Goal: Task Accomplishment & Management: Manage account settings

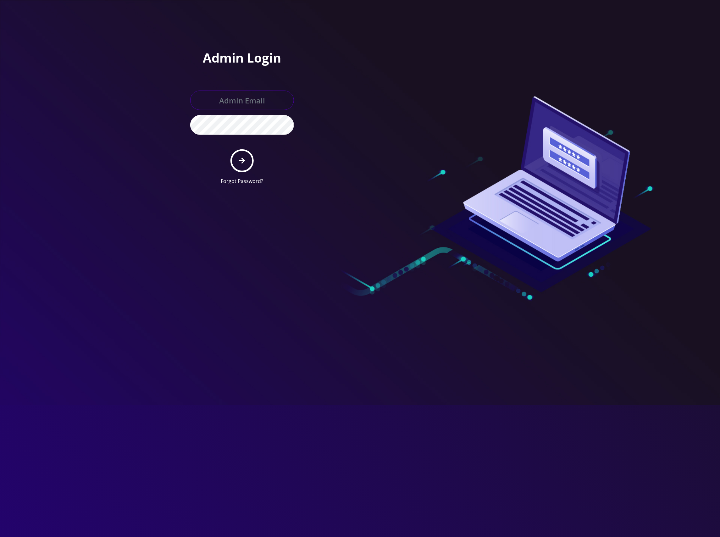
type input "[EMAIL_ADDRESS][DOMAIN_NAME]"
click at [263, 101] on input "master@britewireless.com" at bounding box center [242, 100] width 104 height 19
click at [415, 67] on div at bounding box center [449, 95] width 179 height 190
drag, startPoint x: 251, startPoint y: 163, endPoint x: 282, endPoint y: 162, distance: 31.8
click at [251, 163] on button "submit" at bounding box center [241, 160] width 23 height 23
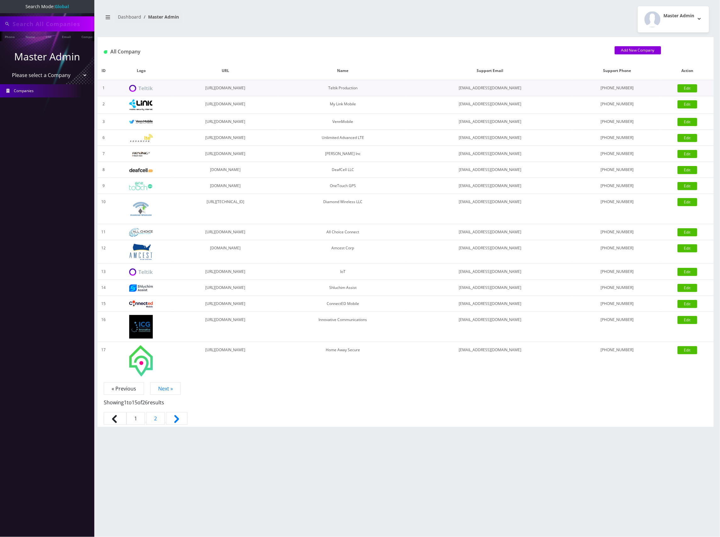
type input "[TECHNICAL_ID]"
click at [56, 77] on select "Please select a Company Teltik Production My Link Mobile VennMobile Unlimited A…" at bounding box center [47, 76] width 80 height 12
select select "13"
click at [7, 70] on select "Please select a Company Teltik Production My Link Mobile VennMobile Unlimited A…" at bounding box center [47, 76] width 80 height 12
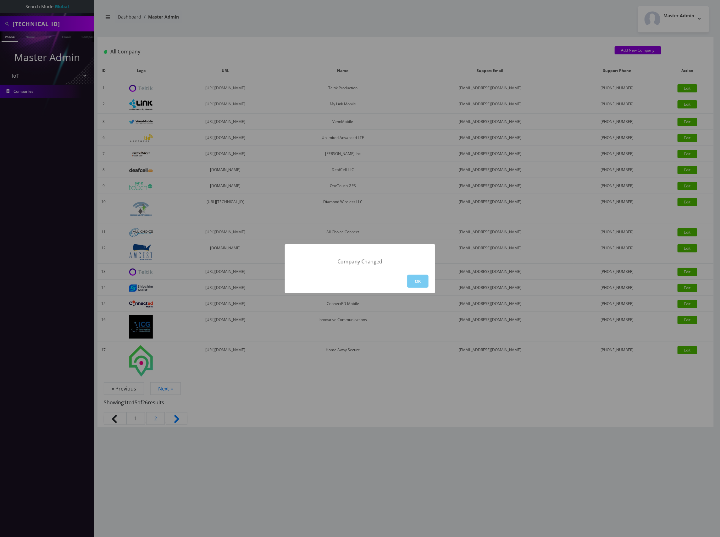
click at [418, 283] on button "OK" at bounding box center [417, 281] width 21 height 13
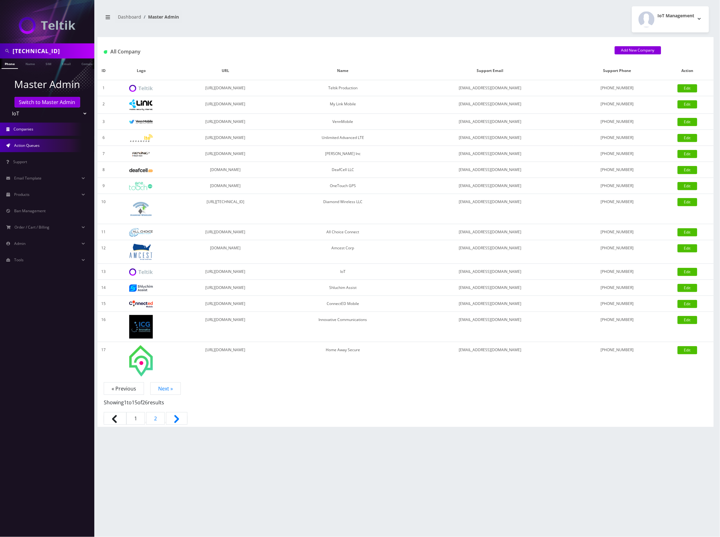
click at [44, 145] on link "Action Queues" at bounding box center [47, 145] width 94 height 13
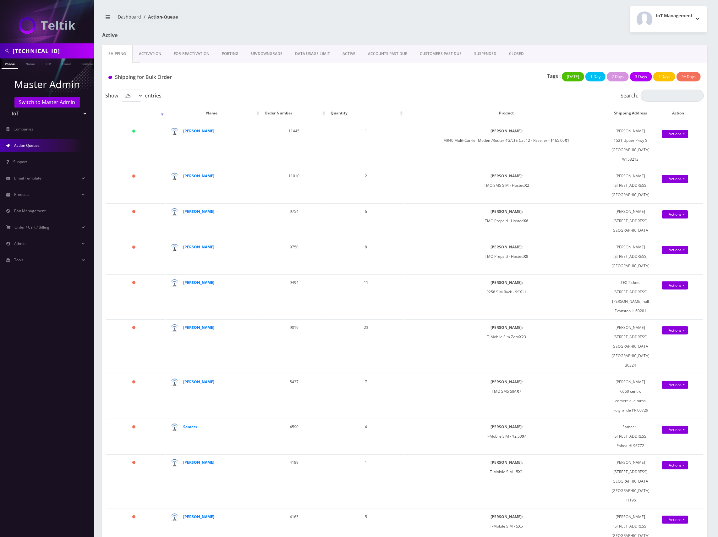
click at [151, 52] on link "Activation" at bounding box center [150, 54] width 35 height 18
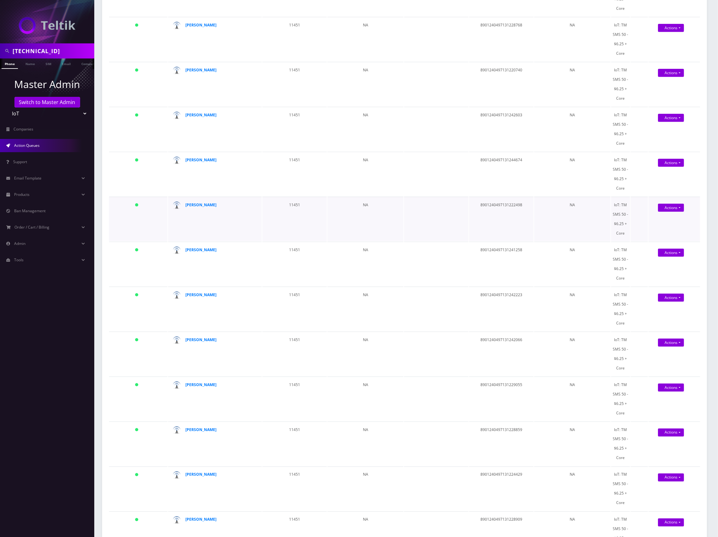
scroll to position [731, 0]
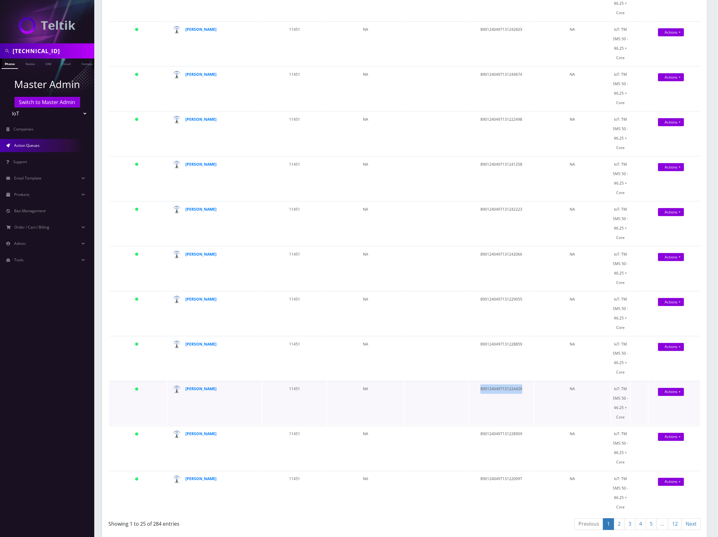
copy td "8901240497131224429"
drag, startPoint x: 525, startPoint y: 385, endPoint x: 493, endPoint y: 427, distance: 52.2
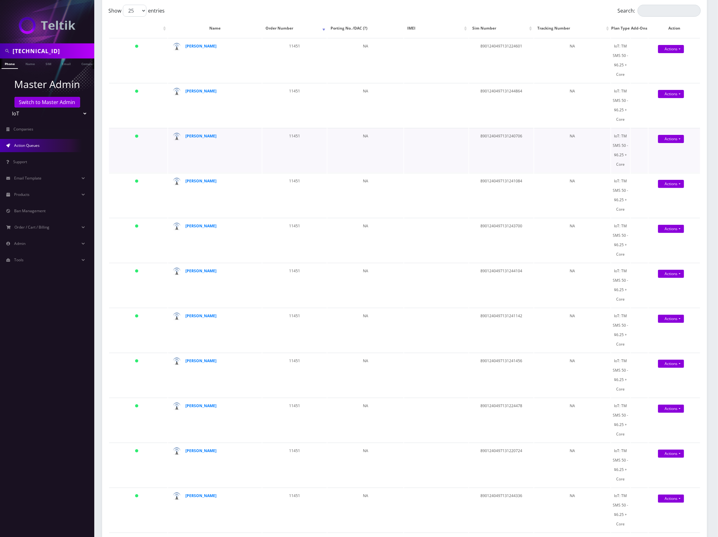
scroll to position [0, 0]
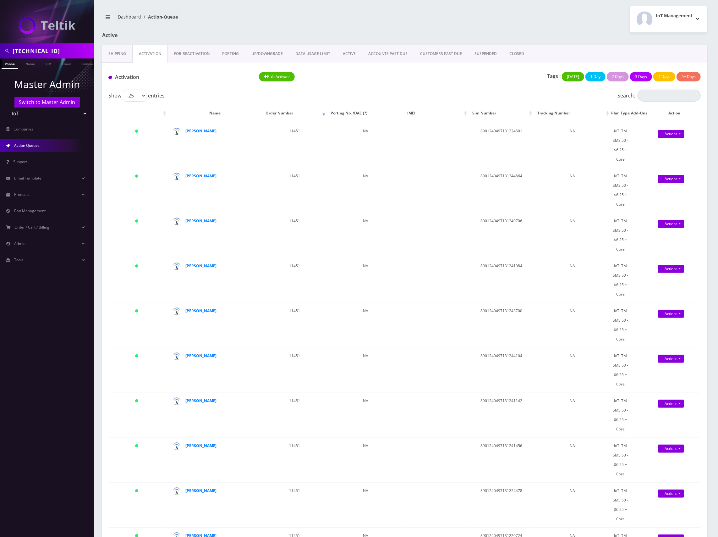
click at [503, 82] on div "Tags : Today 1 Day 2 Days 3 Days 4 Days 5+ Days" at bounding box center [555, 78] width 301 height 13
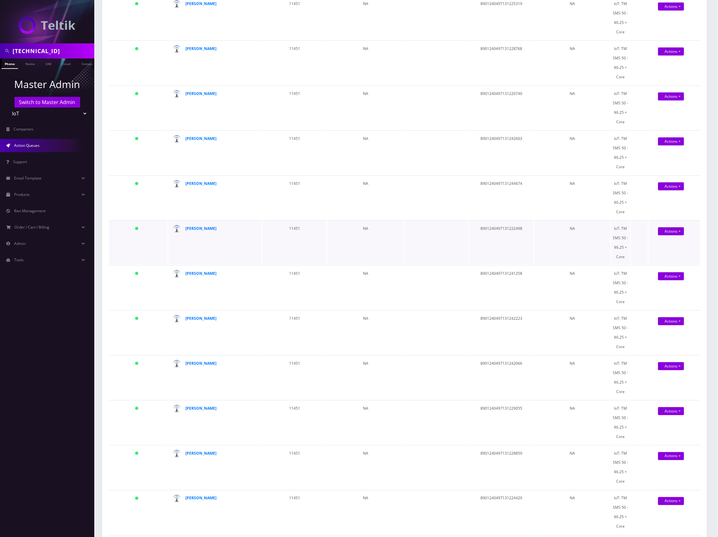
scroll to position [731, 0]
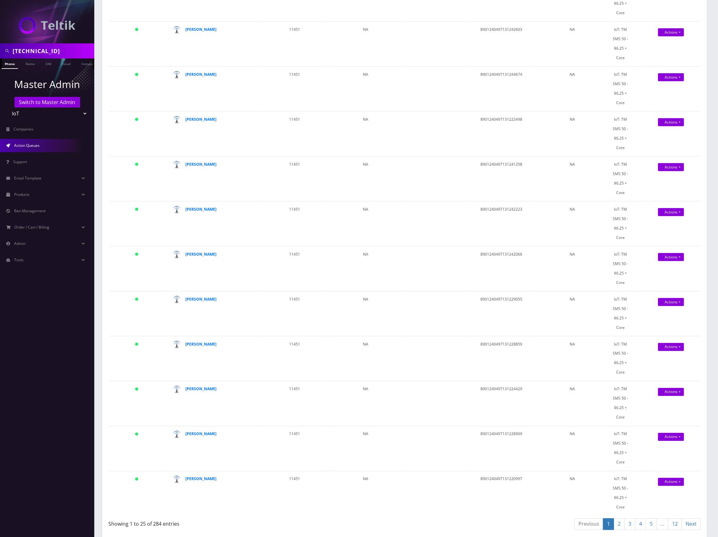
click at [619, 524] on link "2" at bounding box center [619, 524] width 11 height 12
click at [629, 523] on link "3" at bounding box center [630, 524] width 11 height 12
click at [639, 522] on link "4" at bounding box center [640, 524] width 11 height 12
click at [191, 476] on strong "[PERSON_NAME]" at bounding box center [200, 478] width 31 height 5
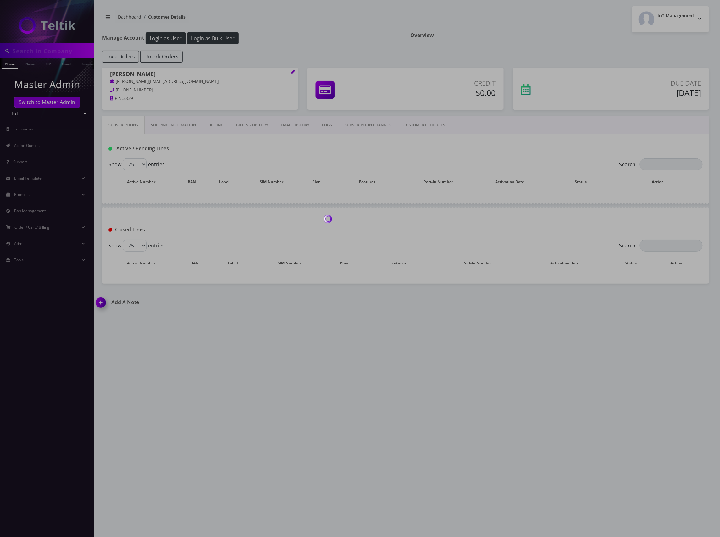
type input "[TECHNICAL_ID]"
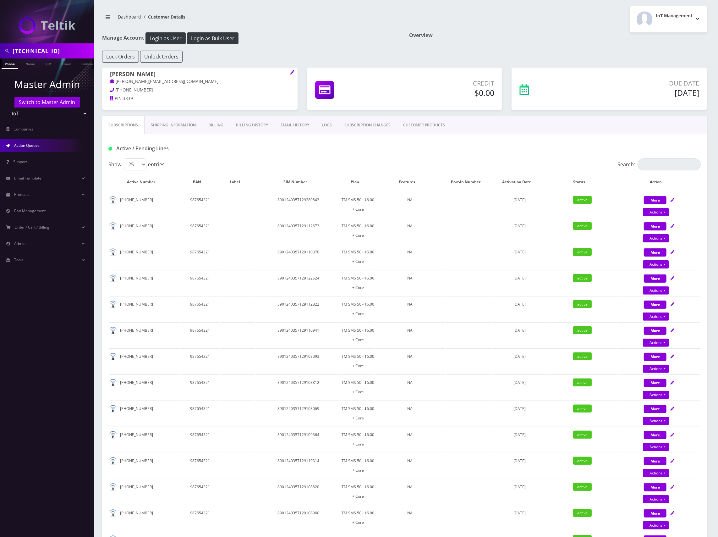
click at [37, 144] on span "Action Queues" at bounding box center [26, 145] width 25 height 5
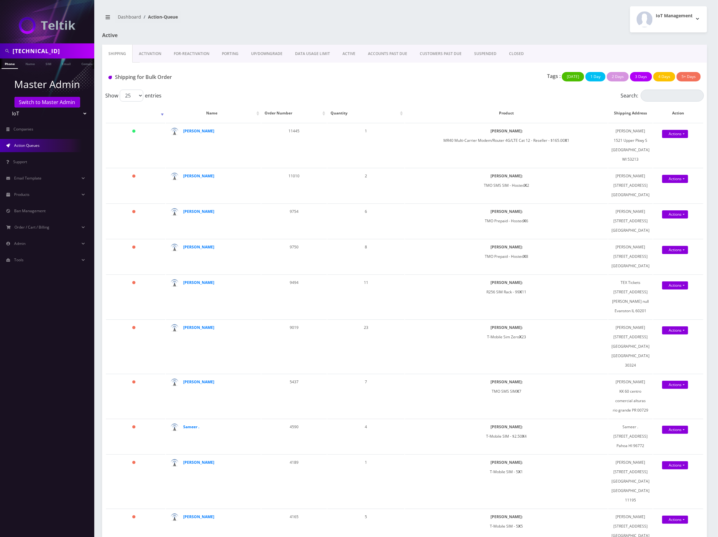
click at [152, 53] on link "Activation" at bounding box center [150, 54] width 35 height 18
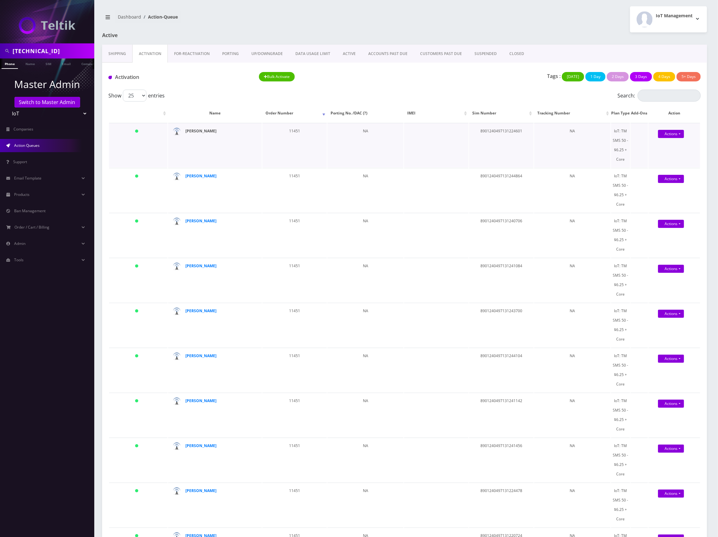
click at [193, 131] on strong "[PERSON_NAME]" at bounding box center [200, 130] width 31 height 5
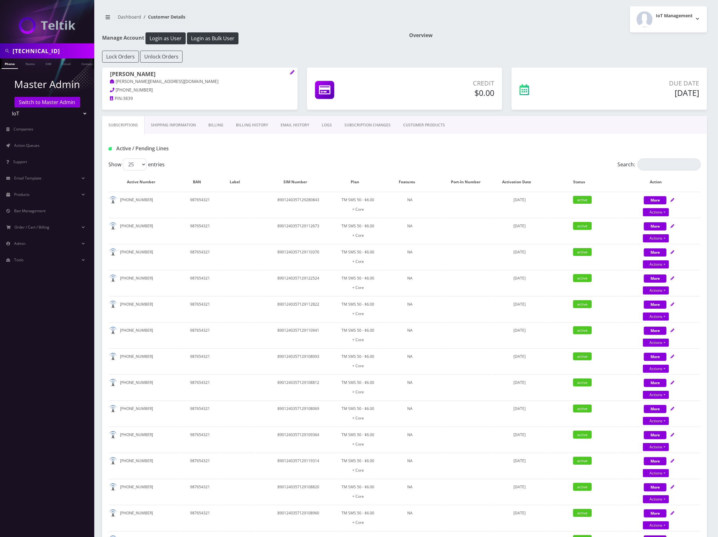
click at [177, 124] on link "Shipping Information" at bounding box center [174, 125] width 58 height 18
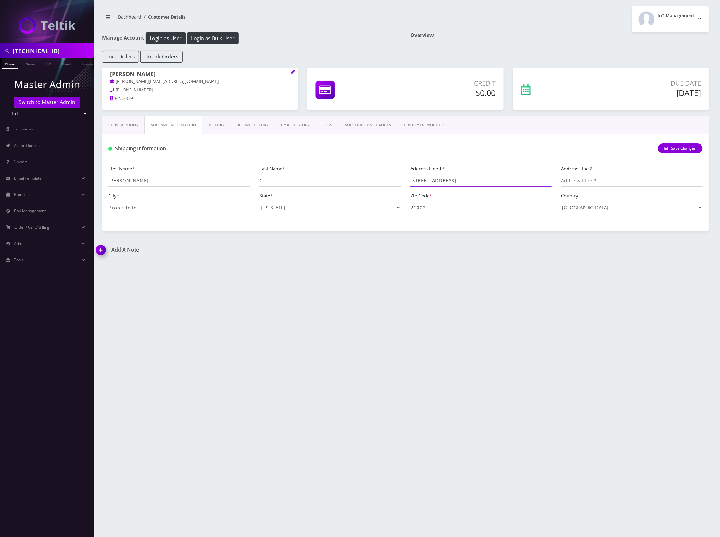
drag, startPoint x: 468, startPoint y: 183, endPoint x: 383, endPoint y: 182, distance: 84.9
click at [383, 182] on div "First Name * [PERSON_NAME] Last Name * C Address Line 1 * [STREET_ADDRESS] Addr…" at bounding box center [405, 192] width 603 height 54
drag, startPoint x: 173, startPoint y: 209, endPoint x: 83, endPoint y: 208, distance: 89.3
click at [83, 208] on div "[TECHNICAL_ID] Phone Name SIM Email Company Customer Master Admin Switch to Mas…" at bounding box center [360, 268] width 720 height 537
click at [458, 252] on div "Add A Note *Please Enter Note Save Note By Date Note" at bounding box center [405, 254] width 629 height 15
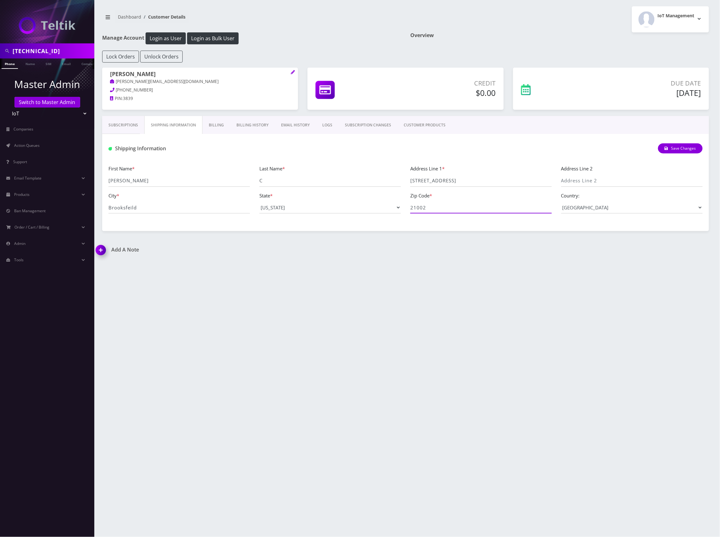
drag, startPoint x: 430, startPoint y: 207, endPoint x: 359, endPoint y: 200, distance: 71.7
click at [358, 199] on div "First Name * [PERSON_NAME] Last Name * C Address Line 1 * [STREET_ADDRESS] Addr…" at bounding box center [405, 192] width 603 height 54
click at [376, 305] on div "[TECHNICAL_ID] Phone Name SIM Email Company Customer Dashboard Customer Details…" at bounding box center [405, 268] width 629 height 537
click at [118, 124] on link "Subscriptions" at bounding box center [123, 125] width 42 height 18
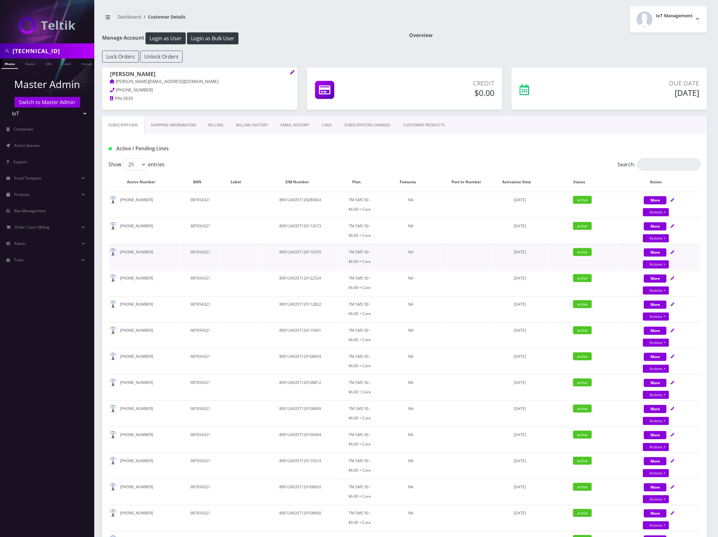
click at [314, 252] on td "8901240357129110370" at bounding box center [300, 256] width 87 height 25
copy td "8901240357129110370"
